Goal: Task Accomplishment & Management: Complete application form

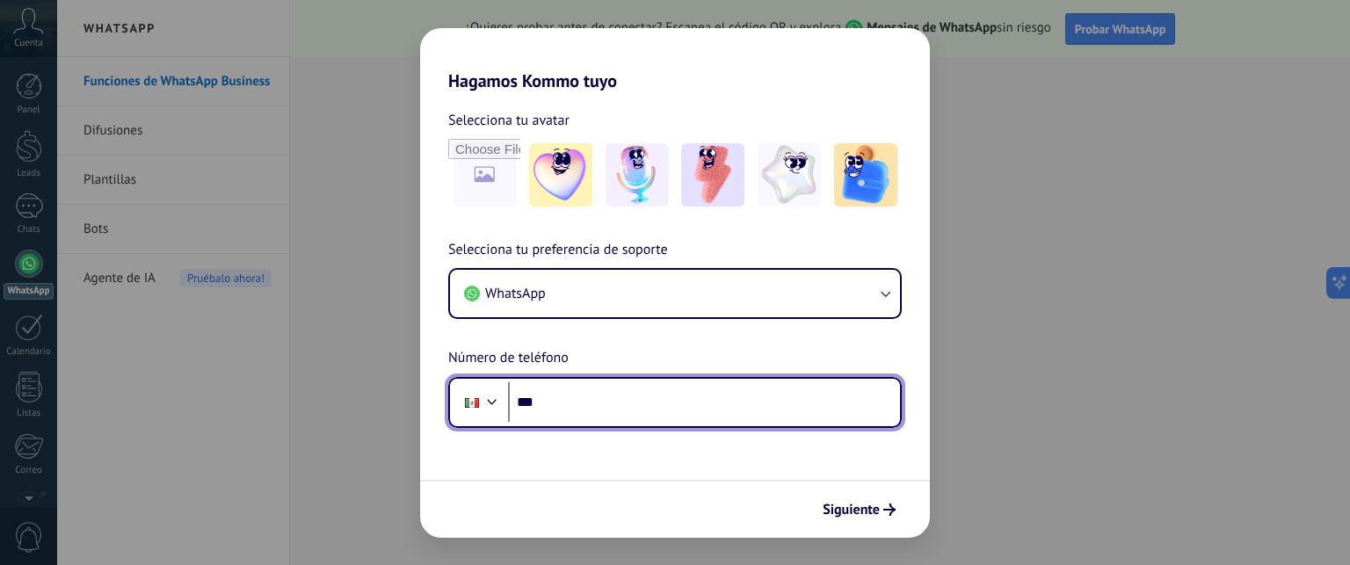
click at [583, 395] on input "***" at bounding box center [704, 402] width 392 height 40
type input "*********"
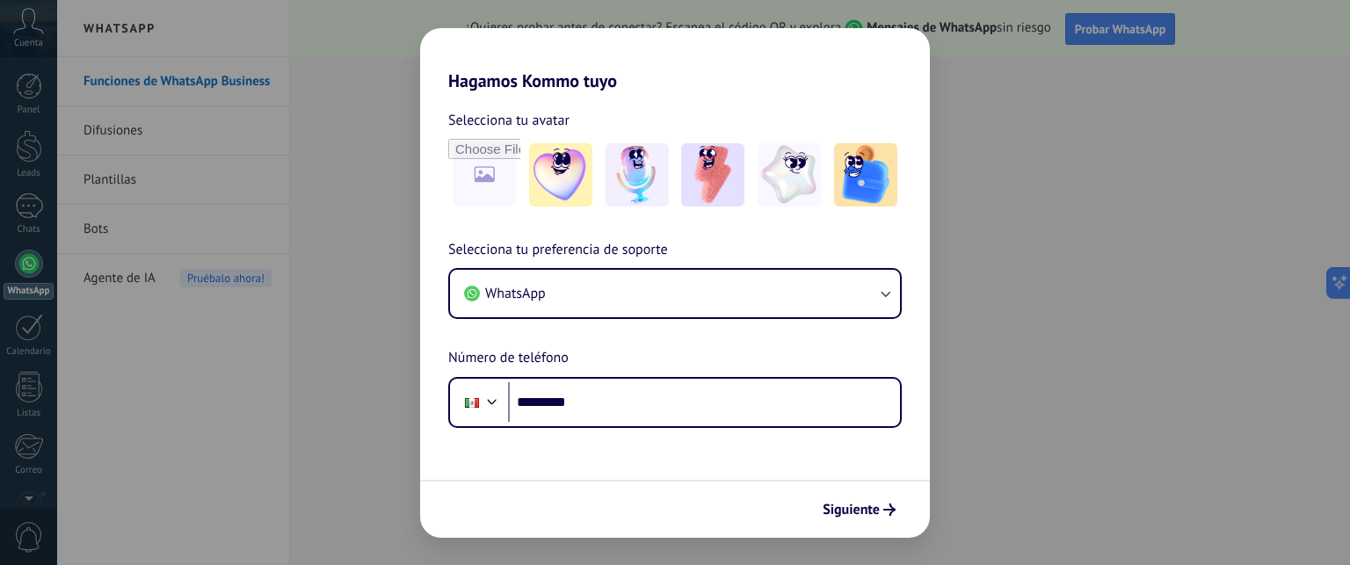
click at [402, 147] on div "Hagamos Kommo tuyo Selecciona tu avatar Selecciona tu preferencia de soporte Wh…" at bounding box center [675, 282] width 1350 height 565
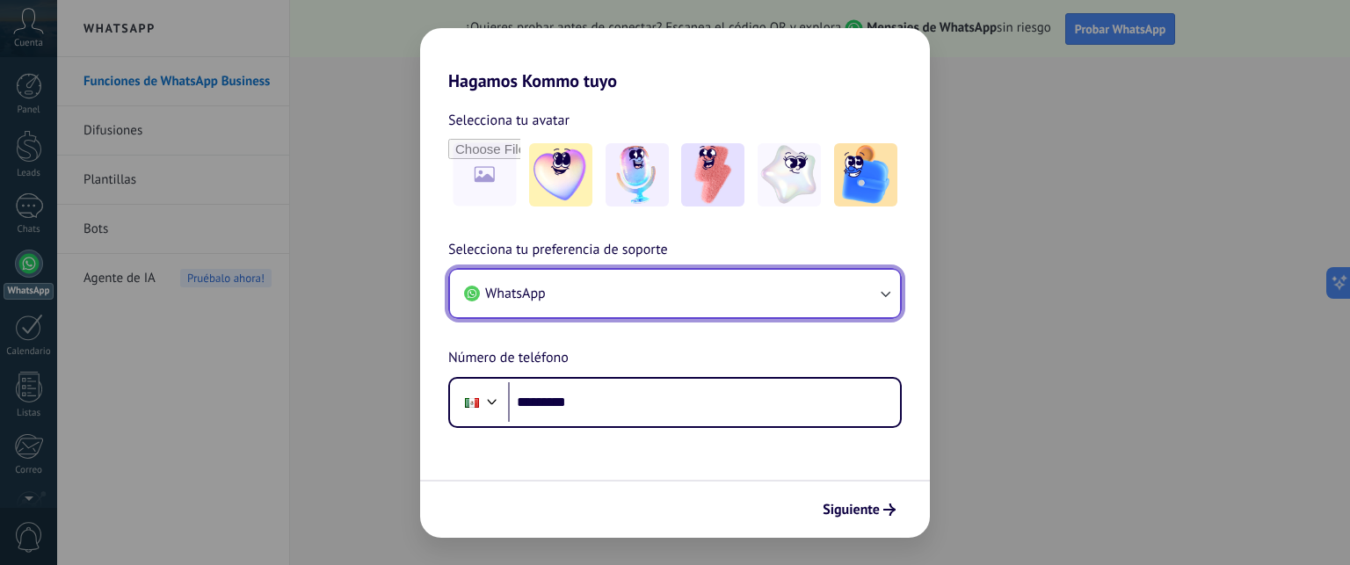
click at [563, 301] on button "WhatsApp" at bounding box center [675, 293] width 450 height 47
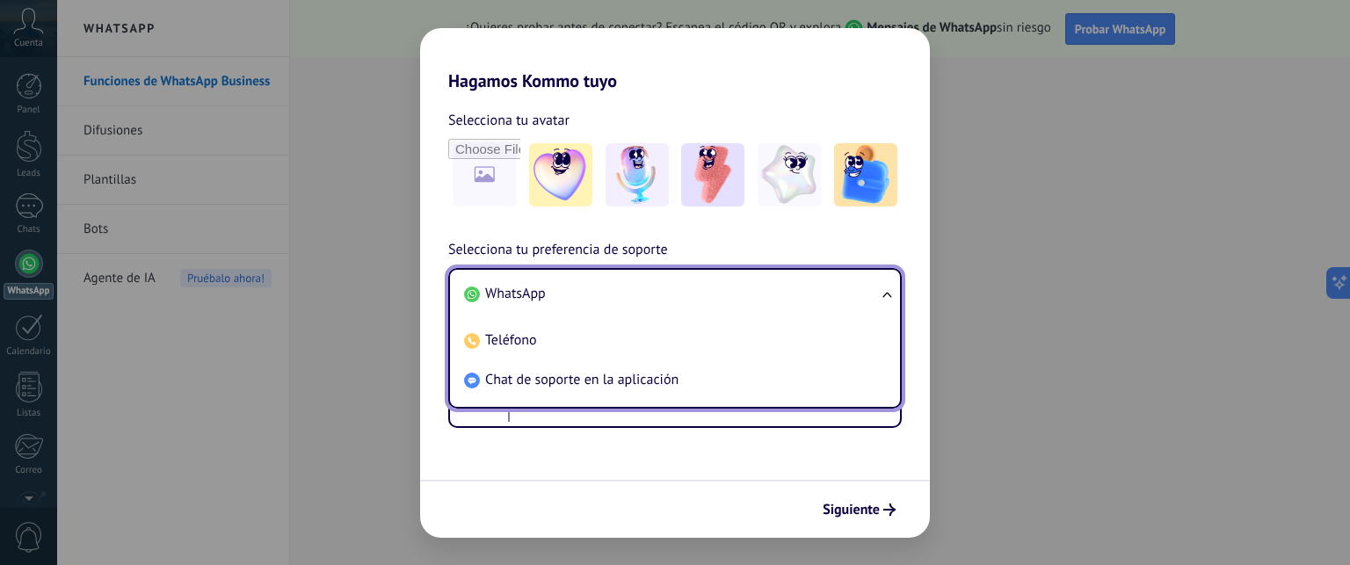
click at [544, 300] on span "WhatsApp" at bounding box center [515, 294] width 61 height 18
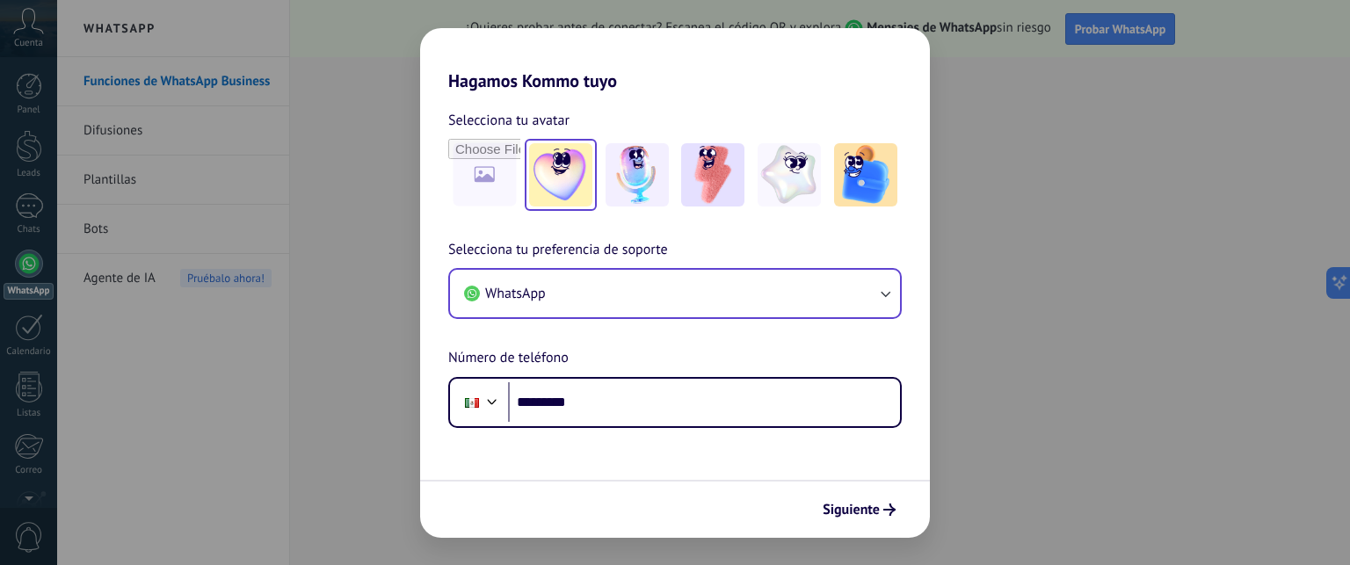
drag, startPoint x: 559, startPoint y: 173, endPoint x: 571, endPoint y: 179, distance: 13.8
click at [559, 173] on img at bounding box center [560, 174] width 63 height 63
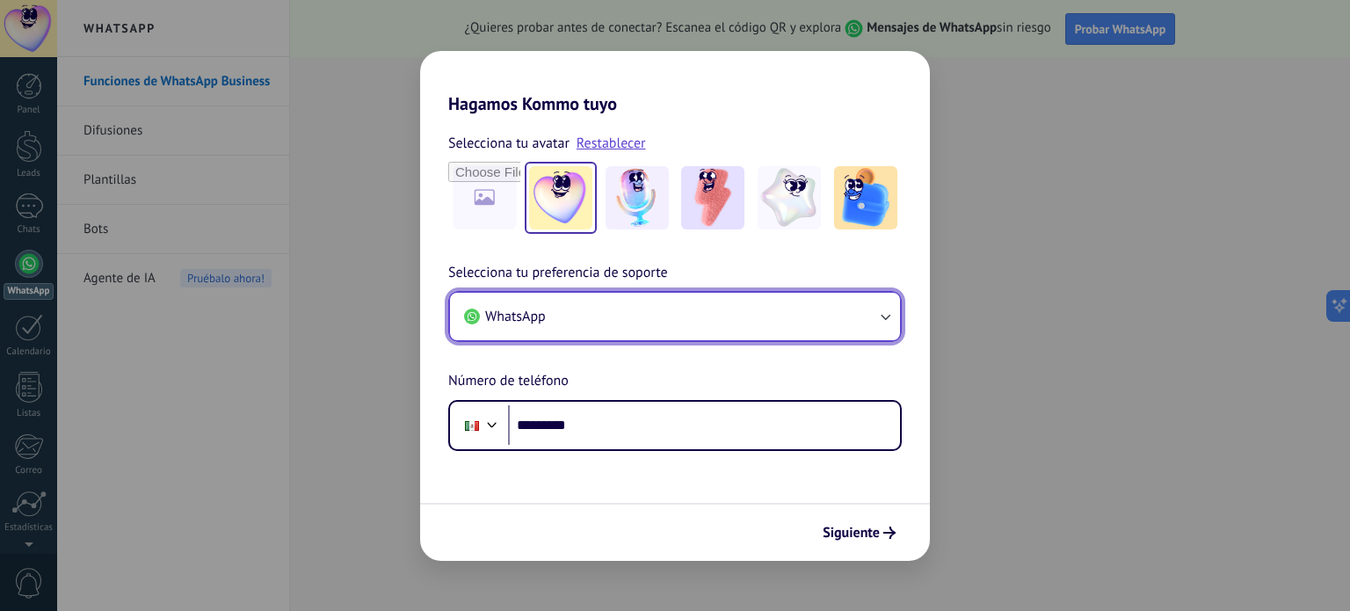
click at [601, 315] on button "WhatsApp" at bounding box center [675, 316] width 450 height 47
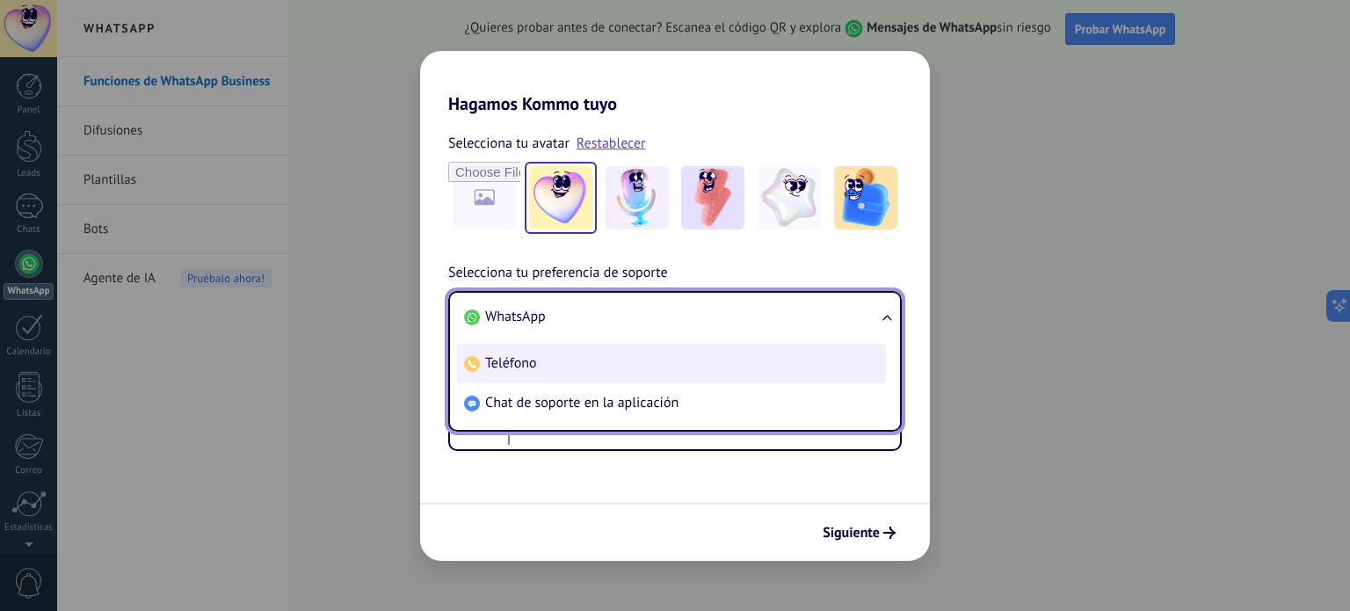
click at [569, 364] on li "Teléfono" at bounding box center [671, 364] width 429 height 40
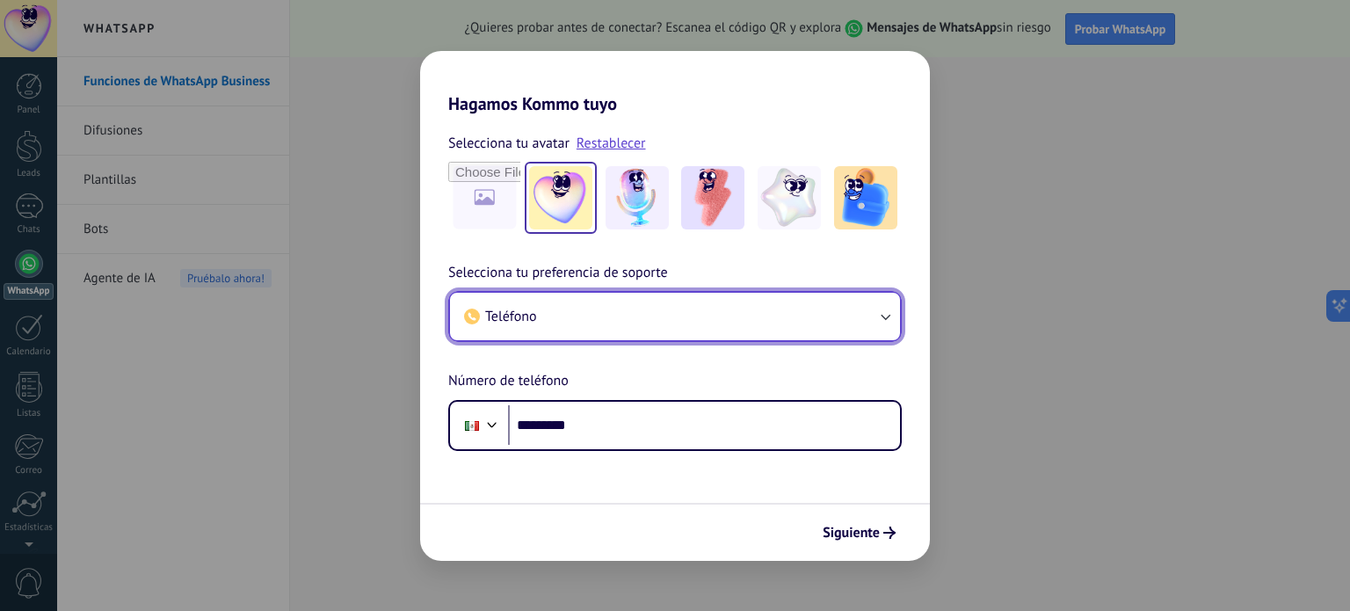
click at [605, 298] on button "Teléfono" at bounding box center [675, 316] width 450 height 47
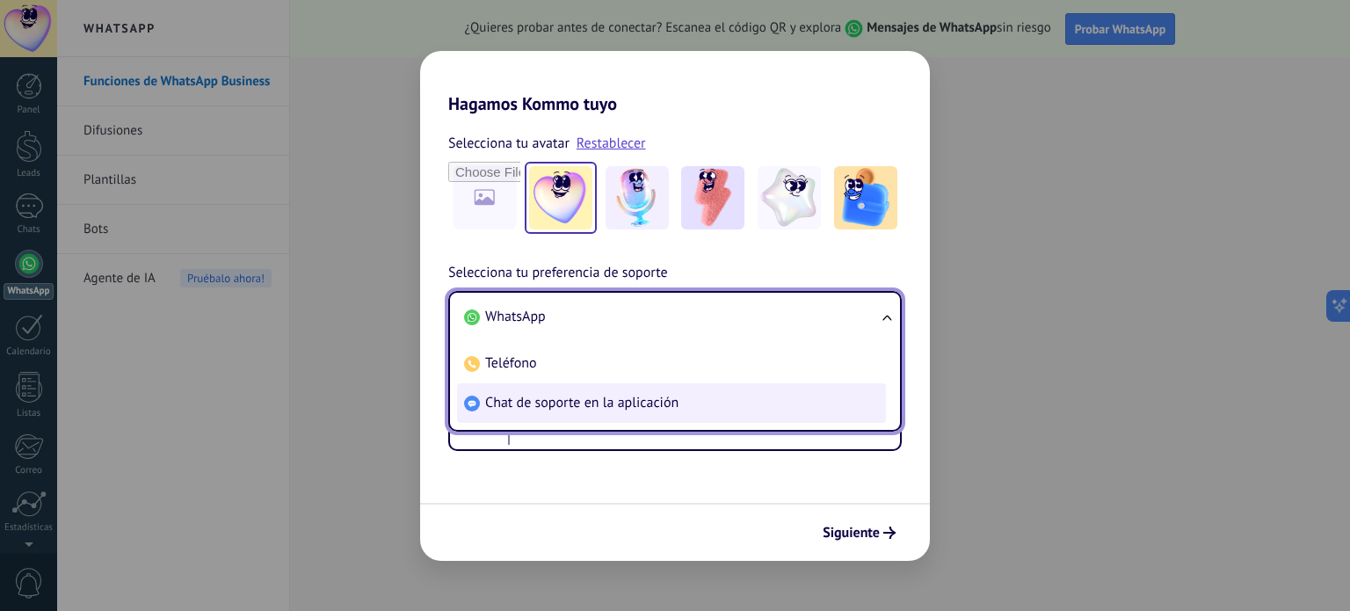
click at [600, 405] on span "Chat de soporte en la aplicación" at bounding box center [581, 403] width 193 height 18
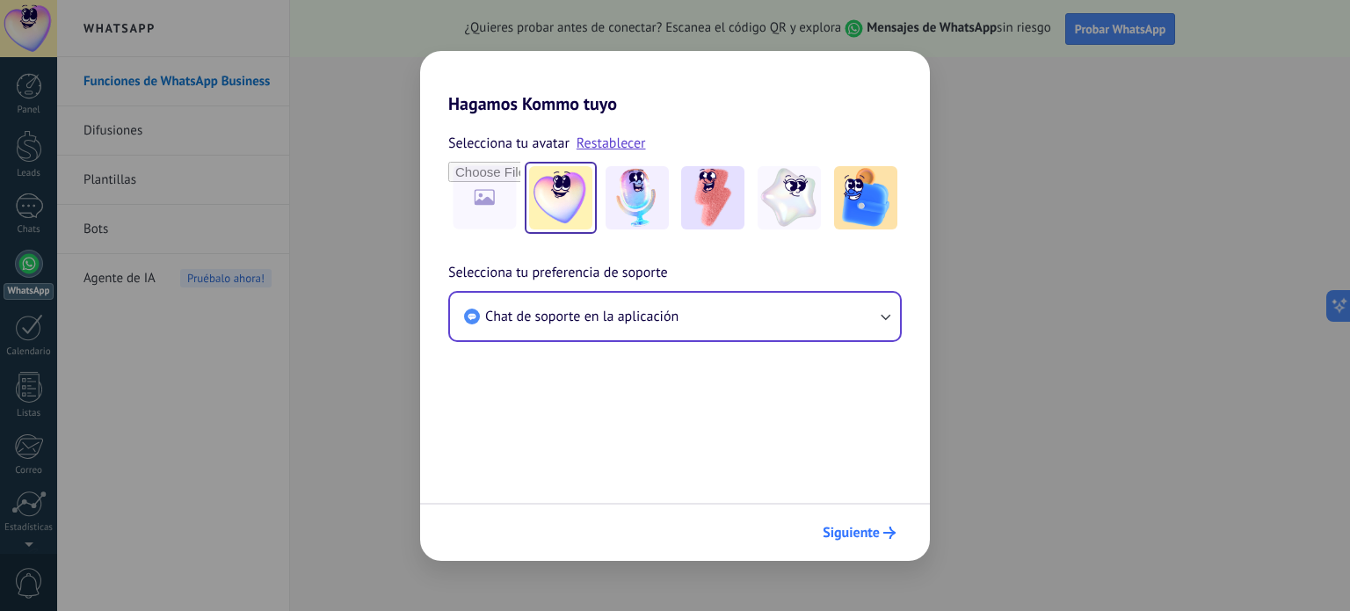
click at [851, 526] on span "Siguiente" at bounding box center [851, 532] width 57 height 12
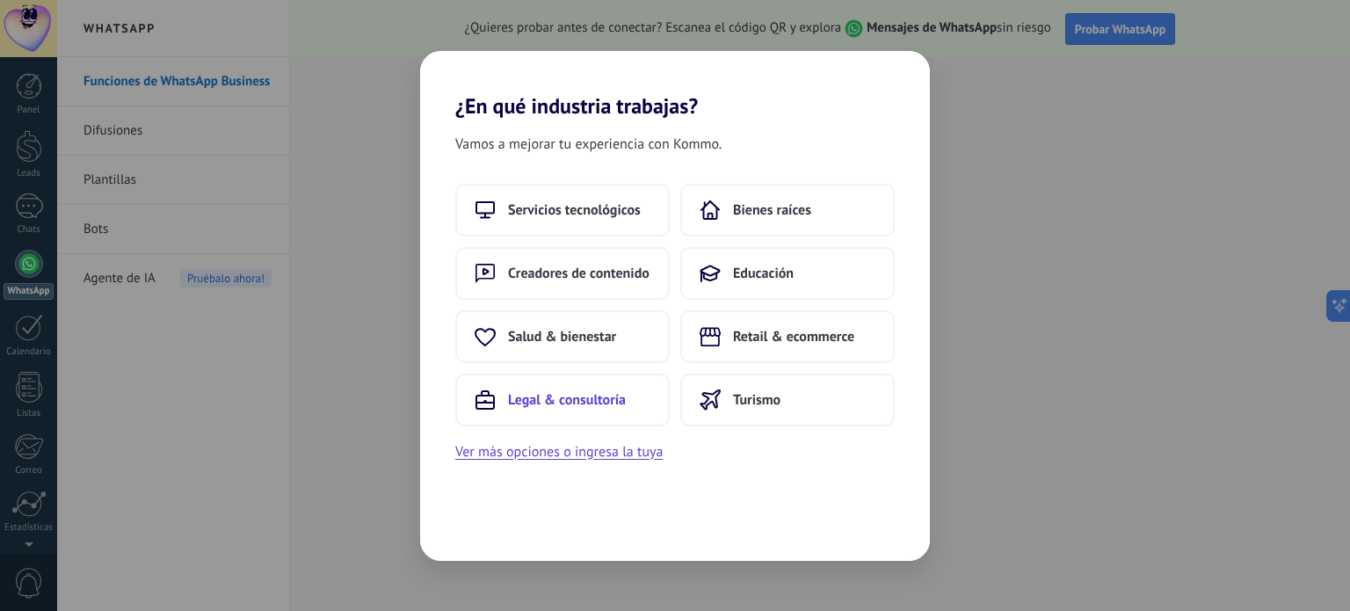
click at [608, 388] on button "Legal & consultoría" at bounding box center [562, 399] width 214 height 53
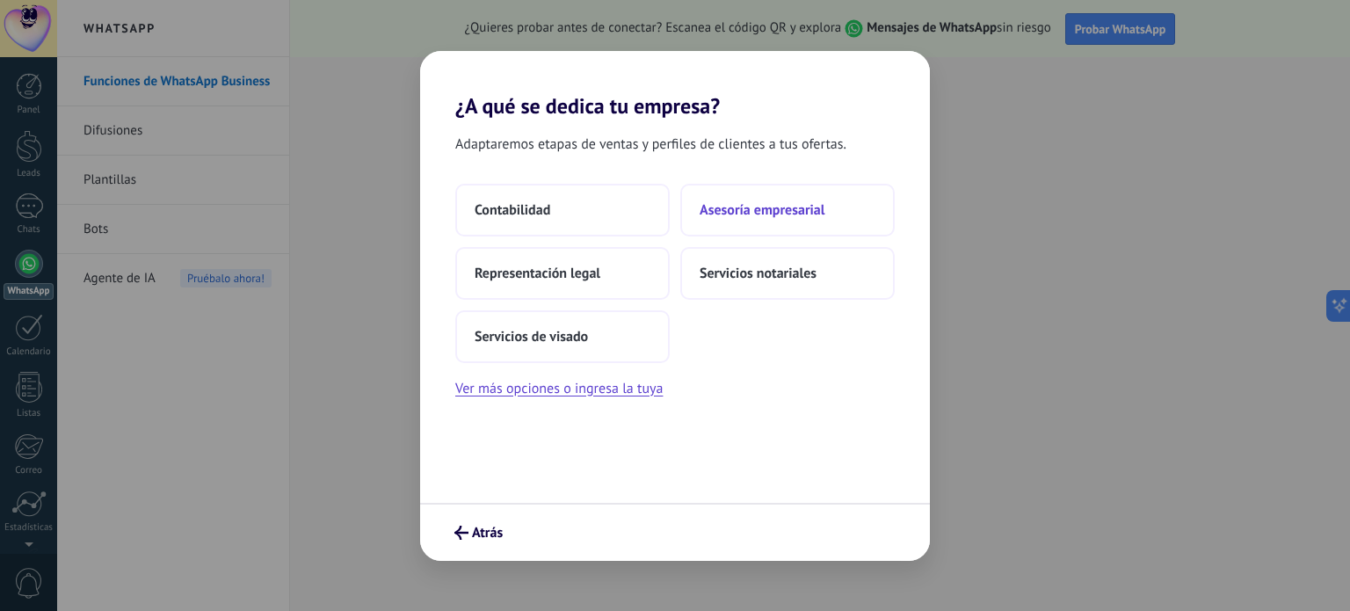
click at [784, 207] on span "Asesoría empresarial" at bounding box center [761, 210] width 125 height 18
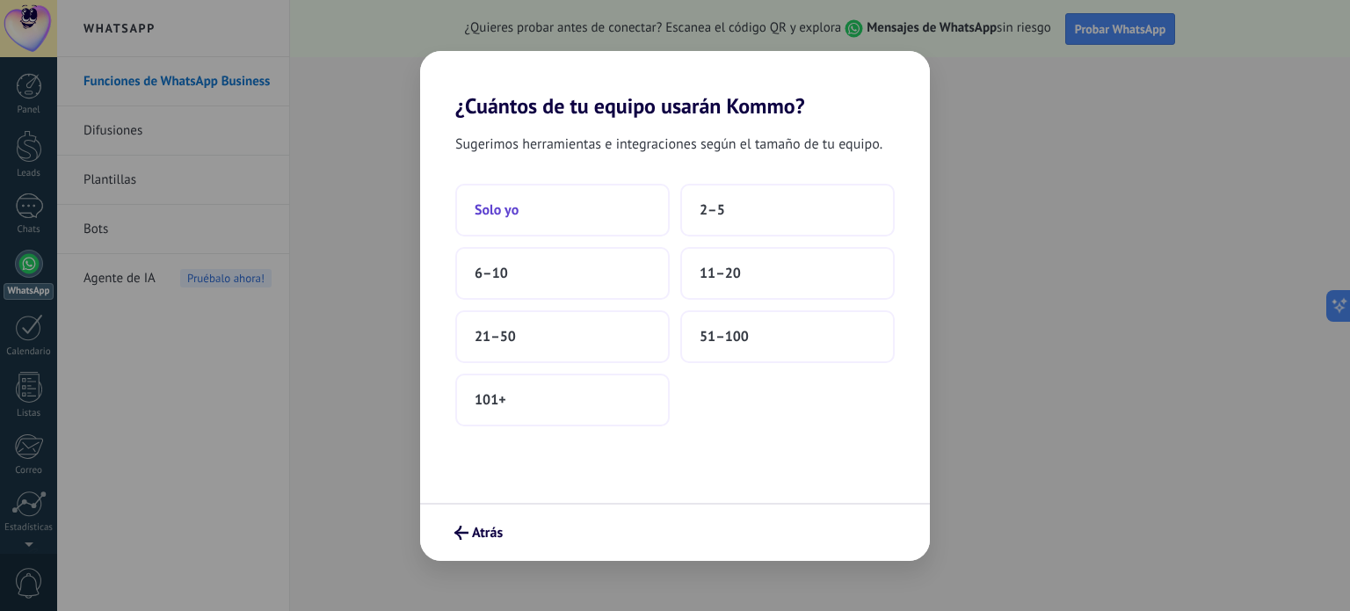
click at [500, 201] on span "Solo yo" at bounding box center [497, 210] width 44 height 18
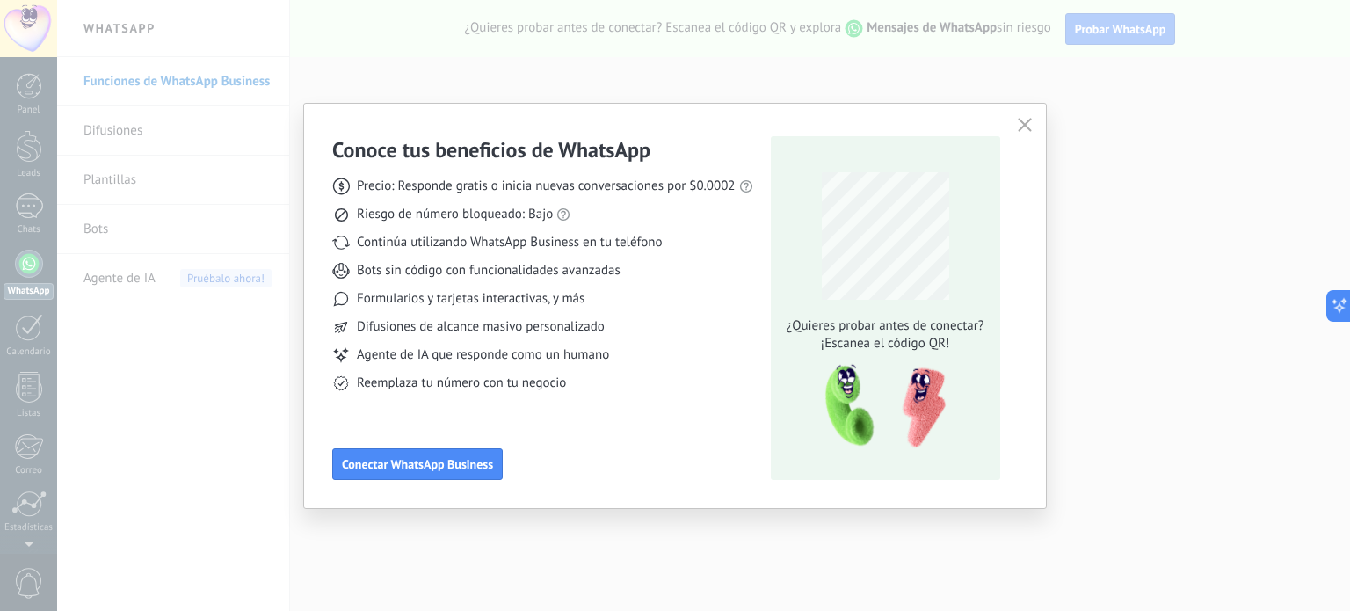
click at [1023, 132] on span "button" at bounding box center [1025, 126] width 14 height 16
